Goal: Task Accomplishment & Management: Manage account settings

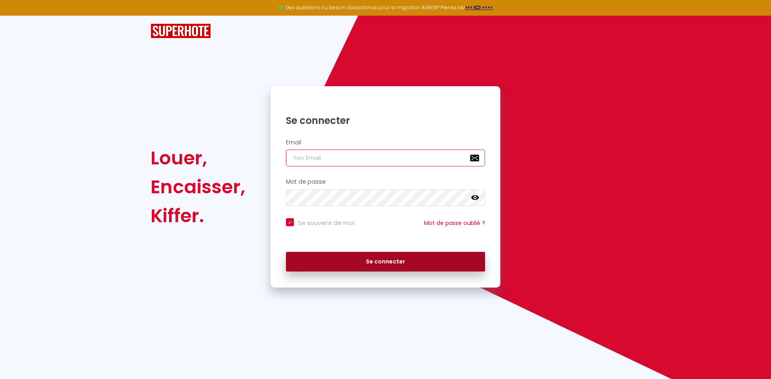
type input "[EMAIL_ADDRESS][DOMAIN_NAME]"
click at [350, 262] on button "Se connecter" at bounding box center [385, 262] width 199 height 20
checkbox input "true"
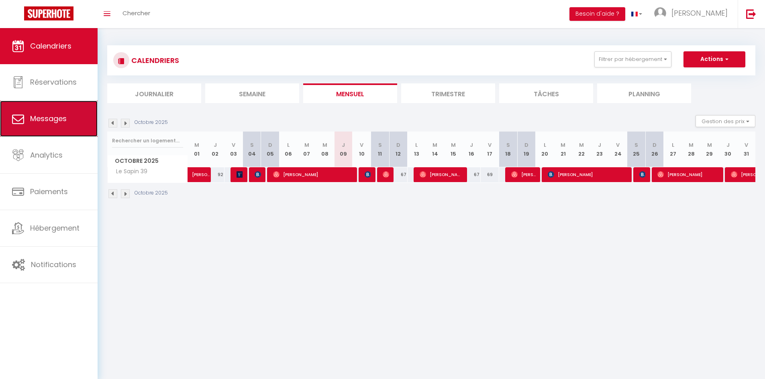
click at [69, 122] on link "Messages" at bounding box center [49, 119] width 98 height 36
select select "message"
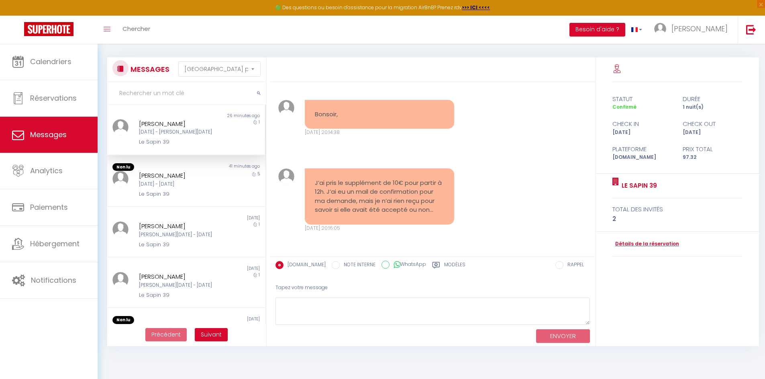
scroll to position [1561, 0]
click at [199, 134] on div "[DATE] - [PERSON_NAME][DATE]" at bounding box center [179, 132] width 81 height 8
click at [333, 304] on textarea at bounding box center [432, 312] width 314 height 28
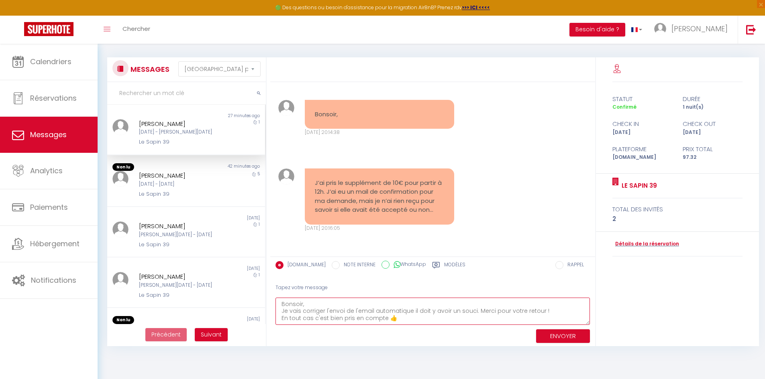
scroll to position [0, 0]
type textarea "Bonsoir, Je vais corriger l'envoi de l'email automatique il doit y avoir un sou…"
click at [555, 339] on button "ENVOYER" at bounding box center [563, 337] width 54 height 14
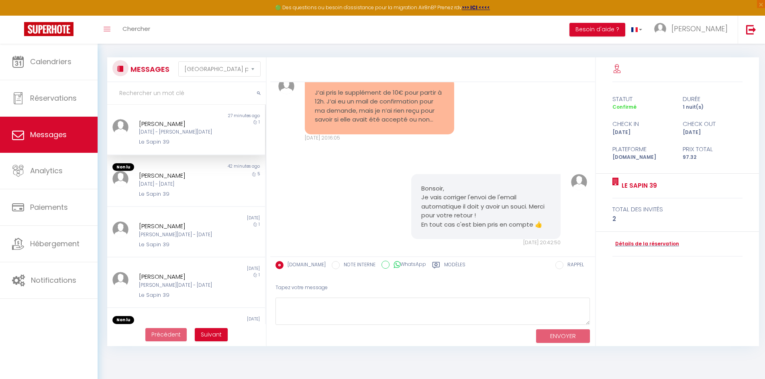
scroll to position [1665, 0]
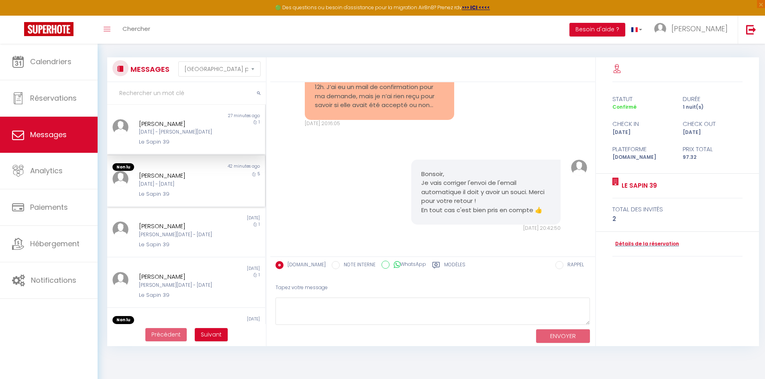
click at [174, 189] on div "[PERSON_NAME] [DATE] - [DATE] Le Sapin 39" at bounding box center [179, 184] width 92 height 27
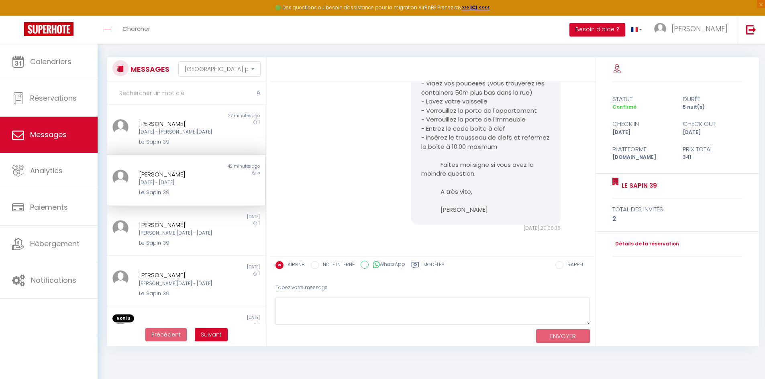
scroll to position [4380, 0]
click at [395, 313] on textarea at bounding box center [432, 312] width 314 height 28
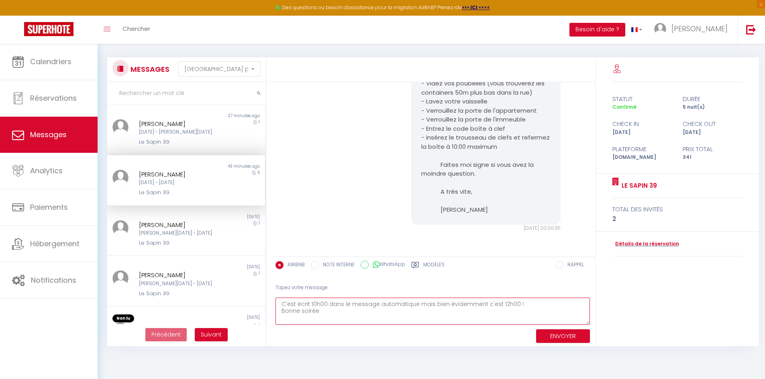
type textarea "C'est écrit 10h00 dans le message automatique mais bien évidemment c'est 12h00 …"
click at [564, 335] on button "ENVOYER" at bounding box center [563, 337] width 54 height 14
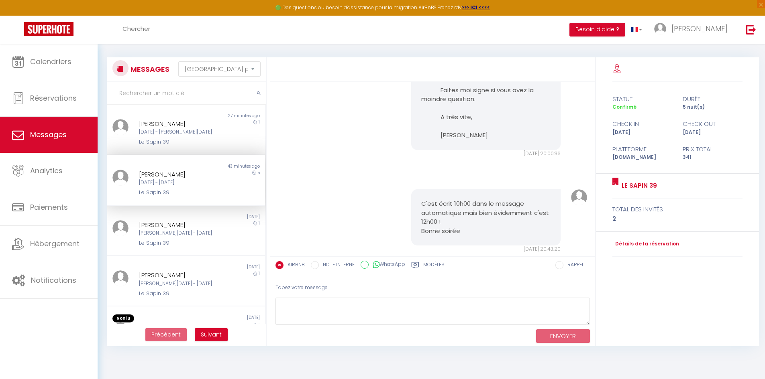
scroll to position [4316, 0]
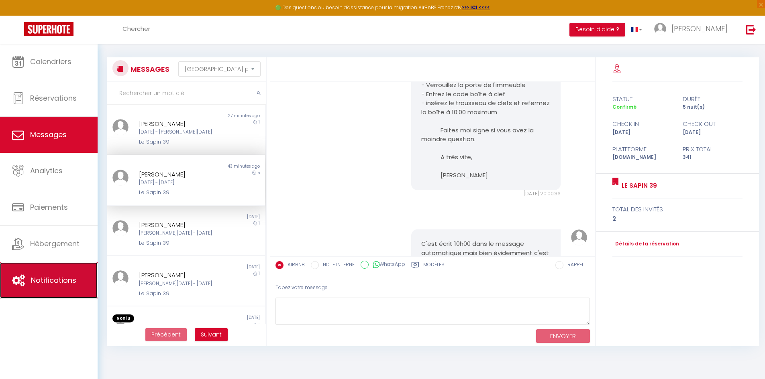
click at [70, 290] on link "Notifications" at bounding box center [49, 281] width 98 height 36
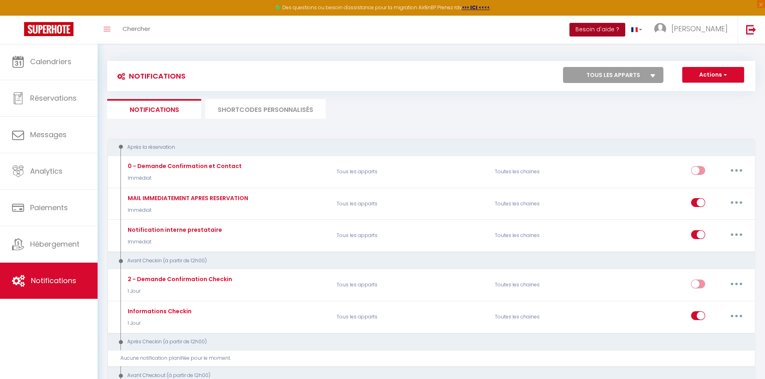
click at [622, 27] on button "Besoin d'aide ?" at bounding box center [597, 30] width 56 height 14
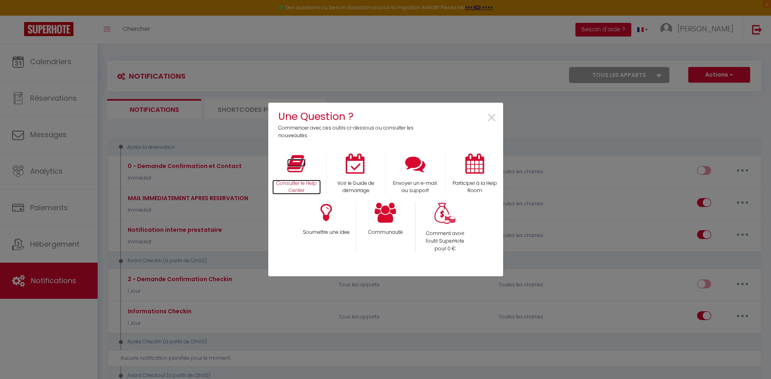
click at [298, 167] on icon at bounding box center [296, 164] width 18 height 20
click at [492, 118] on span "×" at bounding box center [491, 118] width 11 height 25
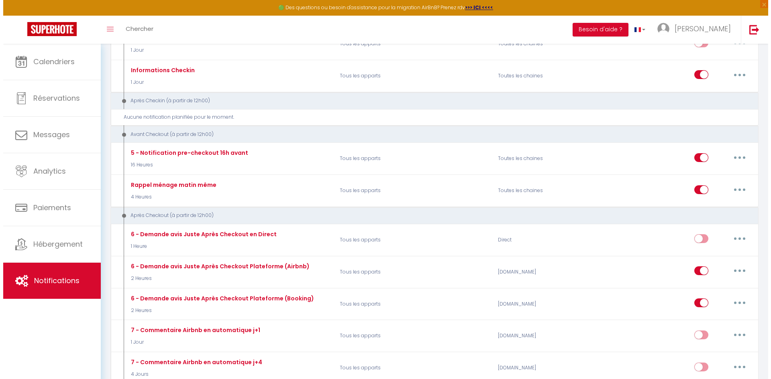
scroll to position [241, 0]
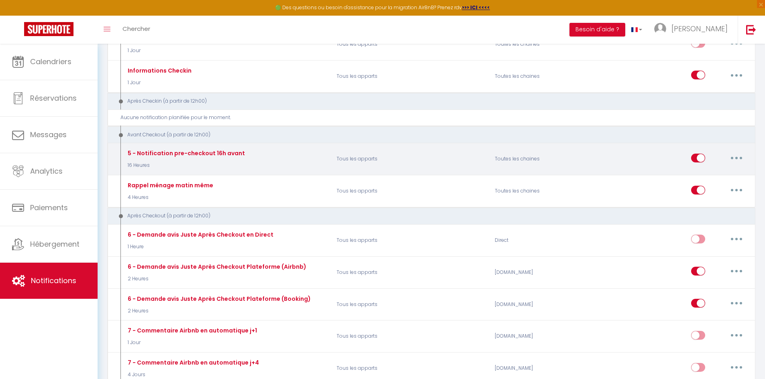
click at [743, 155] on button "button" at bounding box center [736, 158] width 22 height 13
click at [721, 179] on link "Editer" at bounding box center [715, 176] width 59 height 14
type input "5 - Notification pre-checkout 16h avant"
select select "4"
select select "16 Heures"
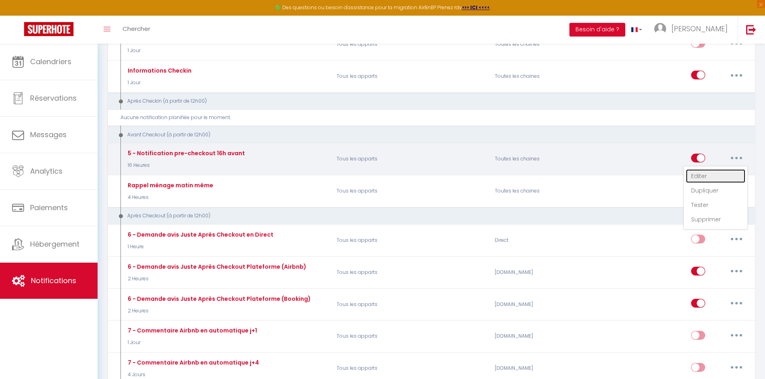
select select "if_booking_is_paid"
checkbox input "true"
checkbox input "false"
radio input "true"
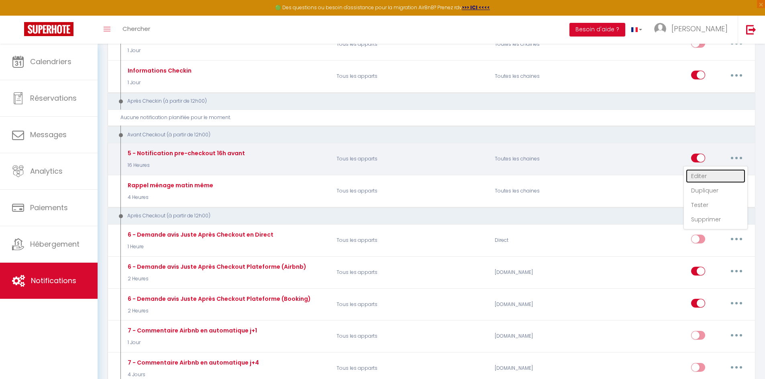
type input "Procédure pour votre départ - [RENTAL:NAME] - [GUEST:FIRST_NAME] [GUEST:NAME]"
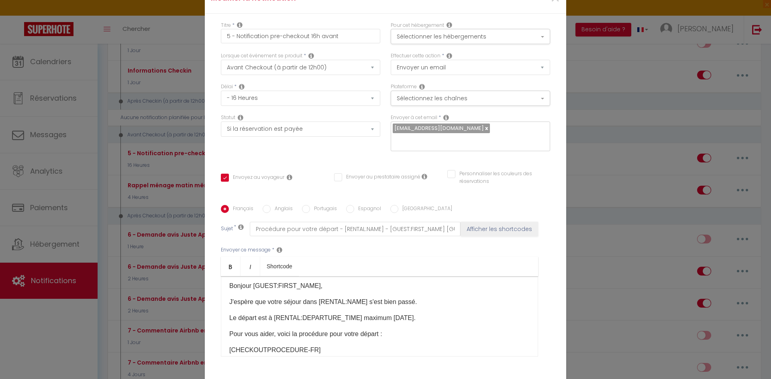
scroll to position [0, 0]
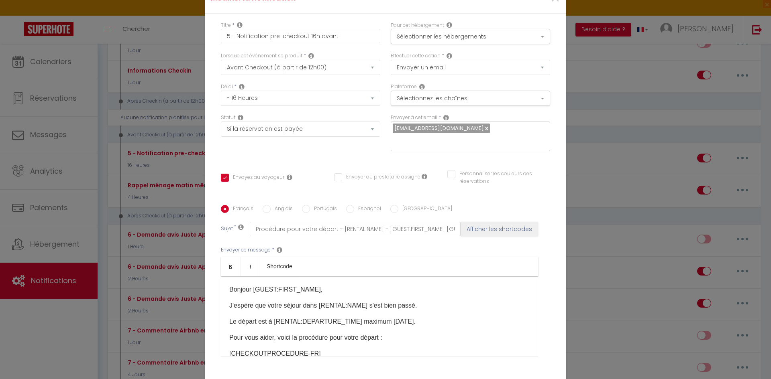
click at [395, 257] on ul "Bold Italic Shortcode" at bounding box center [379, 267] width 317 height 20
click at [393, 246] on div "Envoyer ce message * Bold Italic Shortcode Rich text editor [PERSON_NAME] [GUES…" at bounding box center [385, 301] width 329 height 130
click at [369, 83] on div "Lorsque cet événement se produit * Après la réservation Avant Checkin (à partir…" at bounding box center [301, 67] width 170 height 31
click at [413, 318] on p "Le départ est à [RENTAL:DEPARTURE_TIME] maximum [DATE]." at bounding box center [379, 322] width 300 height 10
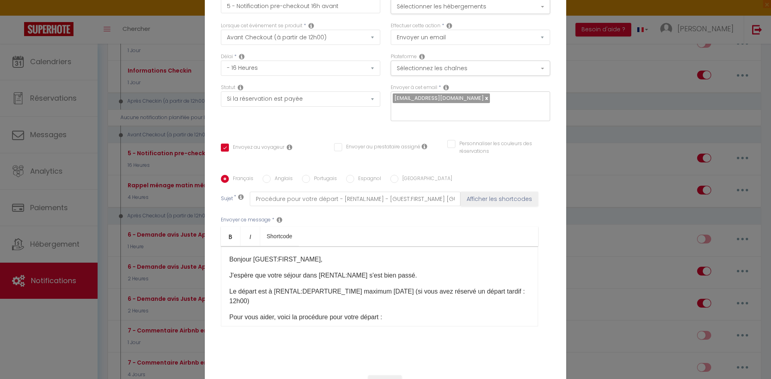
scroll to position [57, 0]
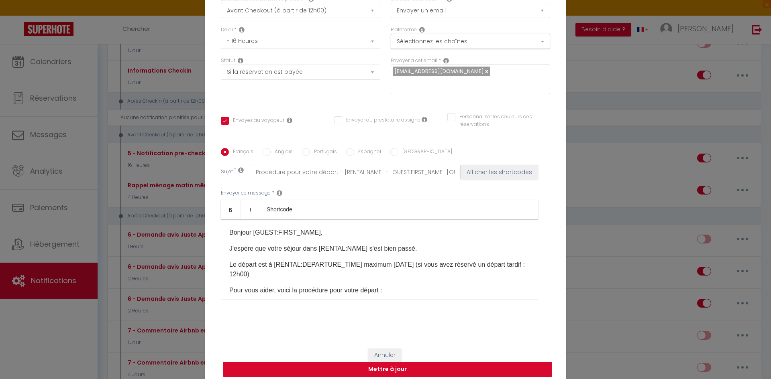
click at [427, 362] on button "Mettre à jour" at bounding box center [387, 369] width 329 height 15
checkbox input "true"
checkbox input "false"
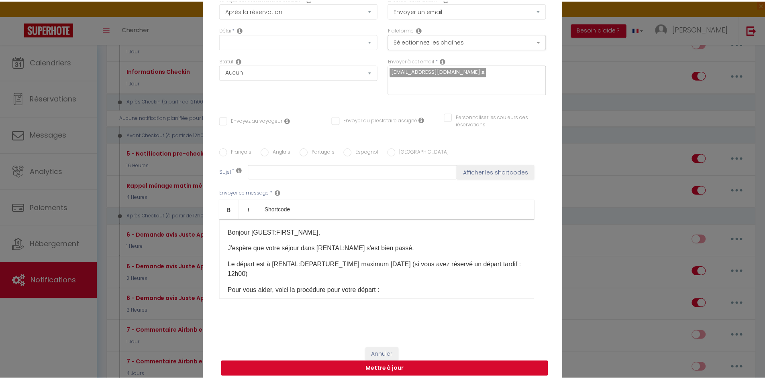
scroll to position [0, 0]
